Goal: Task Accomplishment & Management: Complete application form

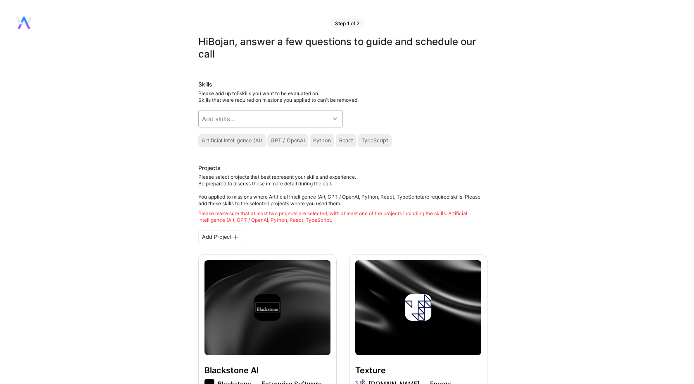
click at [277, 123] on div "Add skills..." at bounding box center [264, 118] width 131 height 17
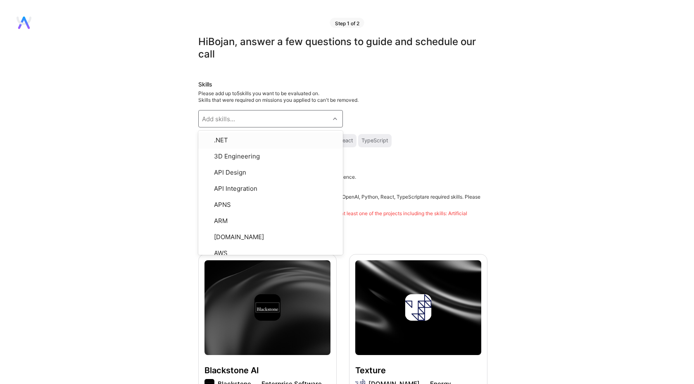
click at [399, 106] on div "Skills Please add up to 5 skills you want to be evaluated on. Skills that were …" at bounding box center [342, 113] width 289 height 67
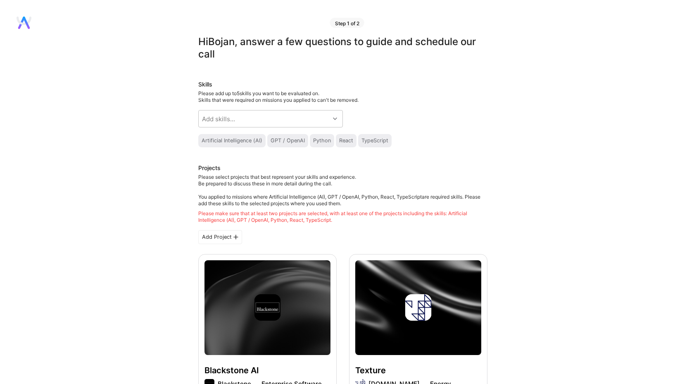
click at [230, 141] on div "Artificial Intelligence (AI)" at bounding box center [232, 140] width 61 height 7
click at [291, 143] on div "GPT / OpenAI" at bounding box center [288, 140] width 34 height 7
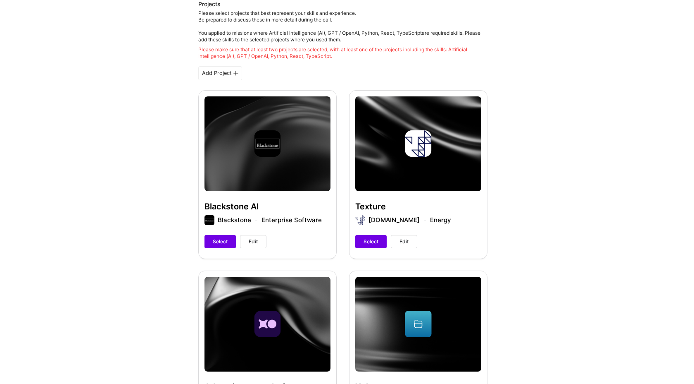
scroll to position [163, 0]
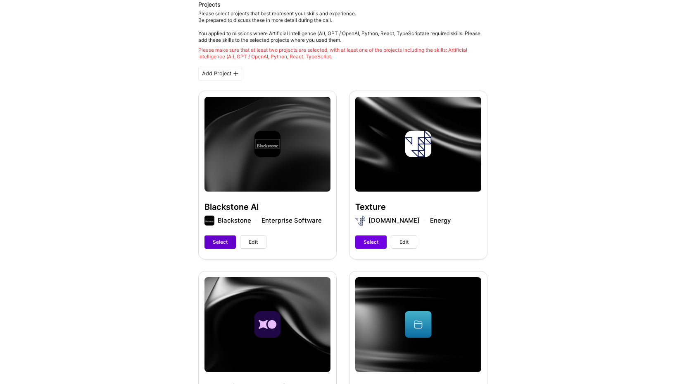
click at [219, 238] on span "Select" at bounding box center [220, 241] width 15 height 7
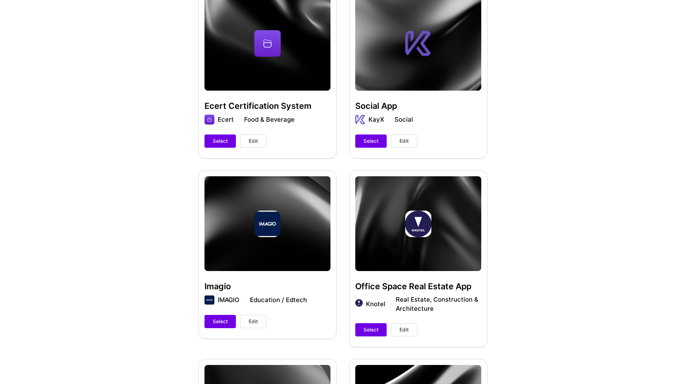
scroll to position [624, 0]
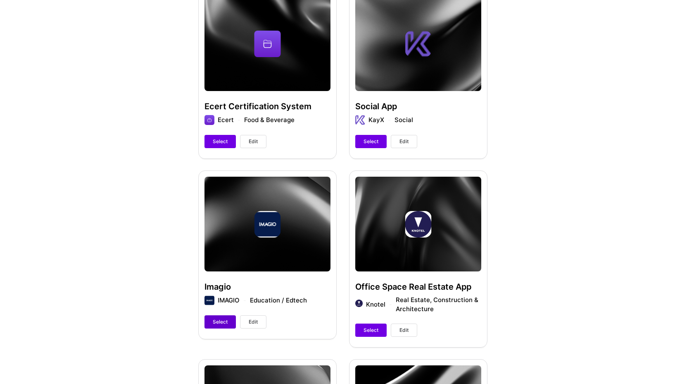
click at [219, 322] on span "Select" at bounding box center [220, 321] width 15 height 7
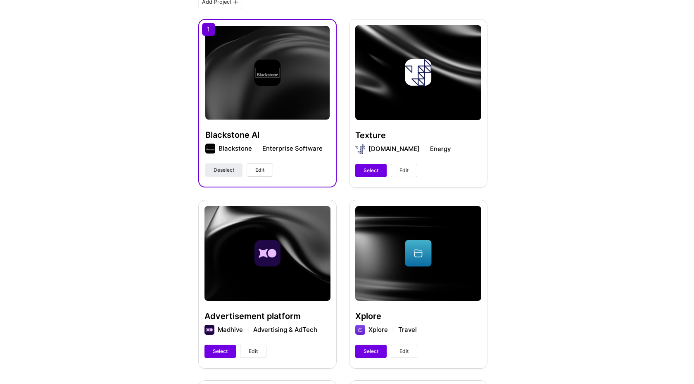
scroll to position [218, 0]
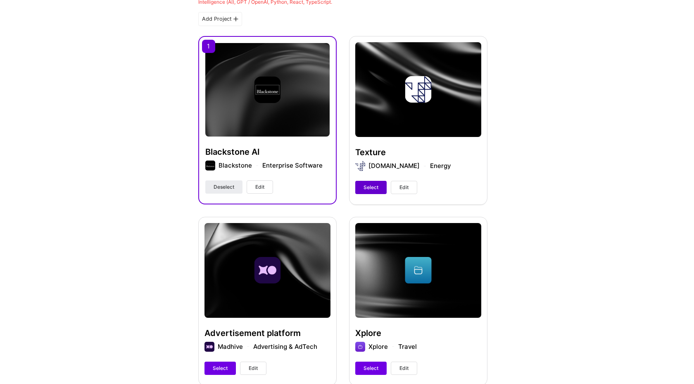
click at [365, 186] on span "Select" at bounding box center [371, 187] width 15 height 7
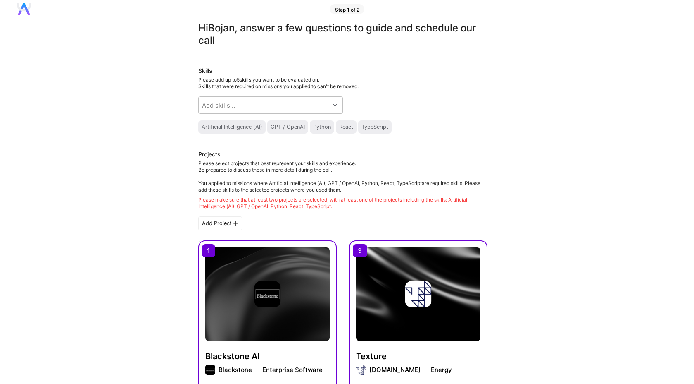
scroll to position [0, 0]
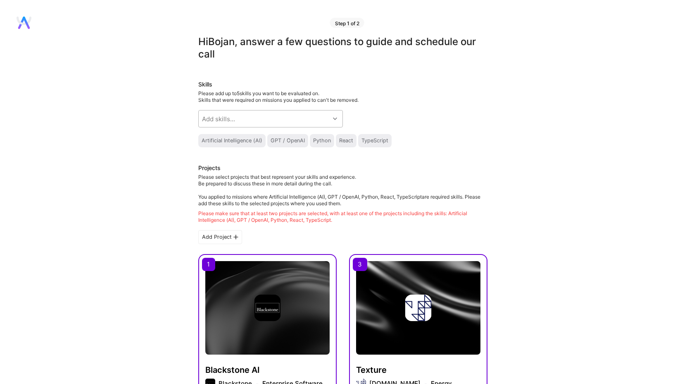
click at [280, 119] on div "Add skills..." at bounding box center [264, 118] width 131 height 17
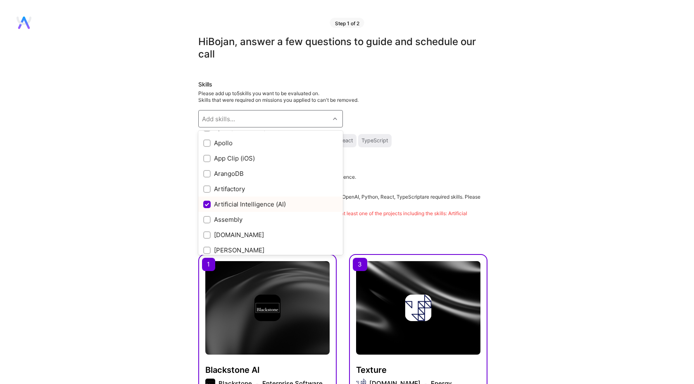
scroll to position [472, 0]
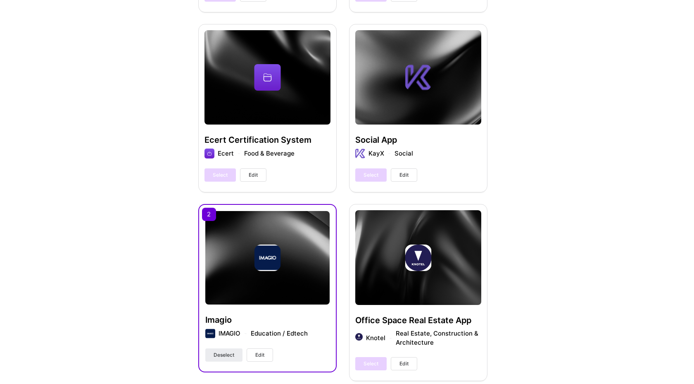
scroll to position [602, 0]
